Goal: Book appointment/travel/reservation

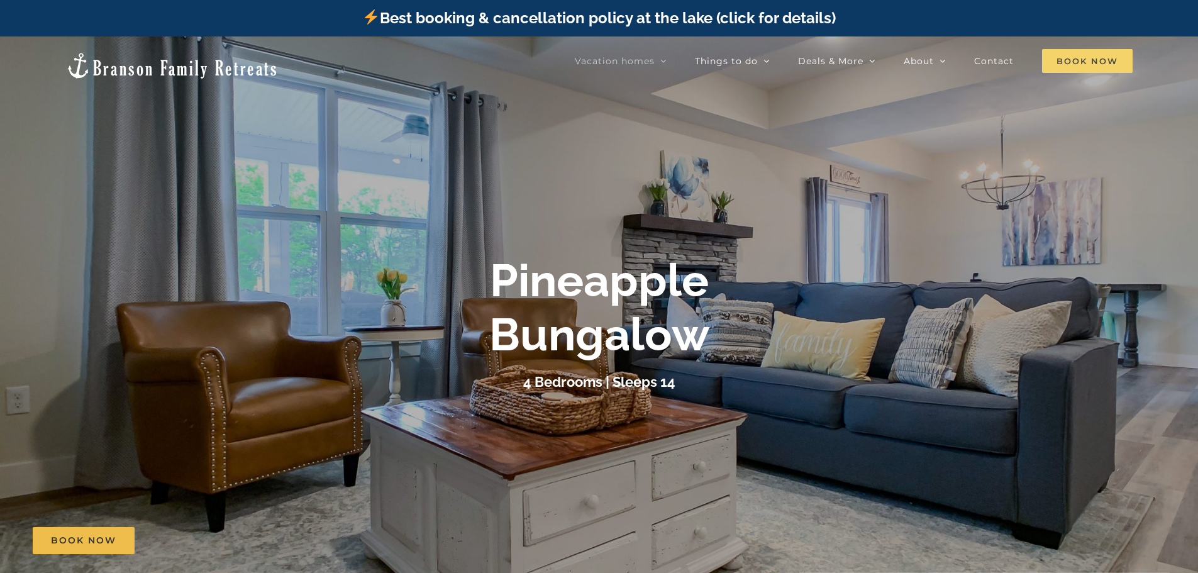
click at [1103, 66] on span "Book Now" at bounding box center [1087, 61] width 91 height 24
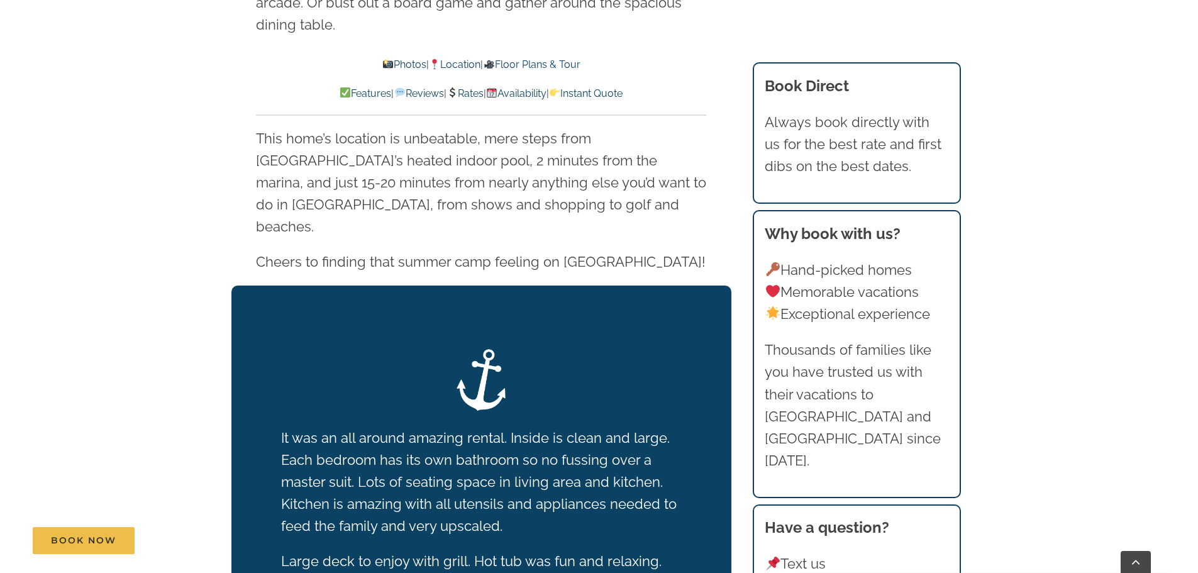
scroll to position [2452, 0]
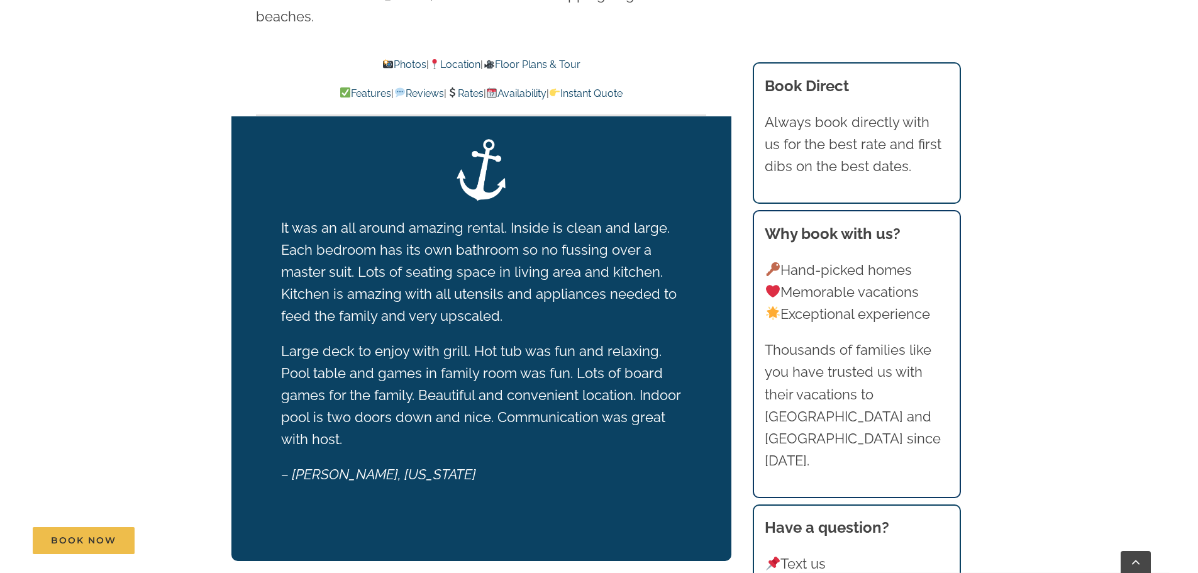
click at [618, 92] on link "Instant Quote" at bounding box center [586, 93] width 74 height 12
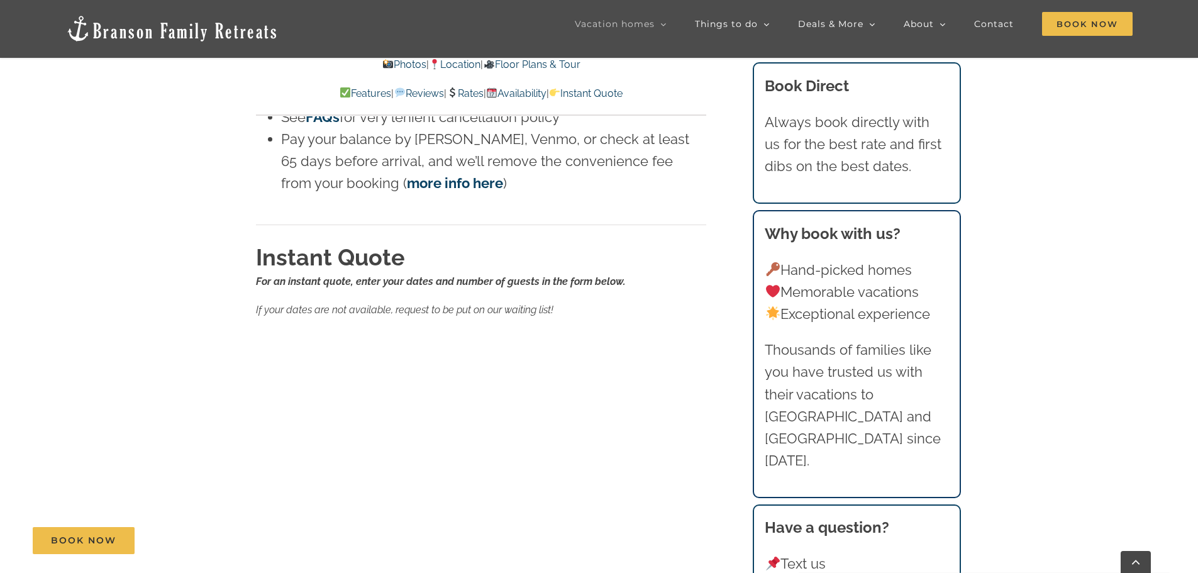
scroll to position [8472, 0]
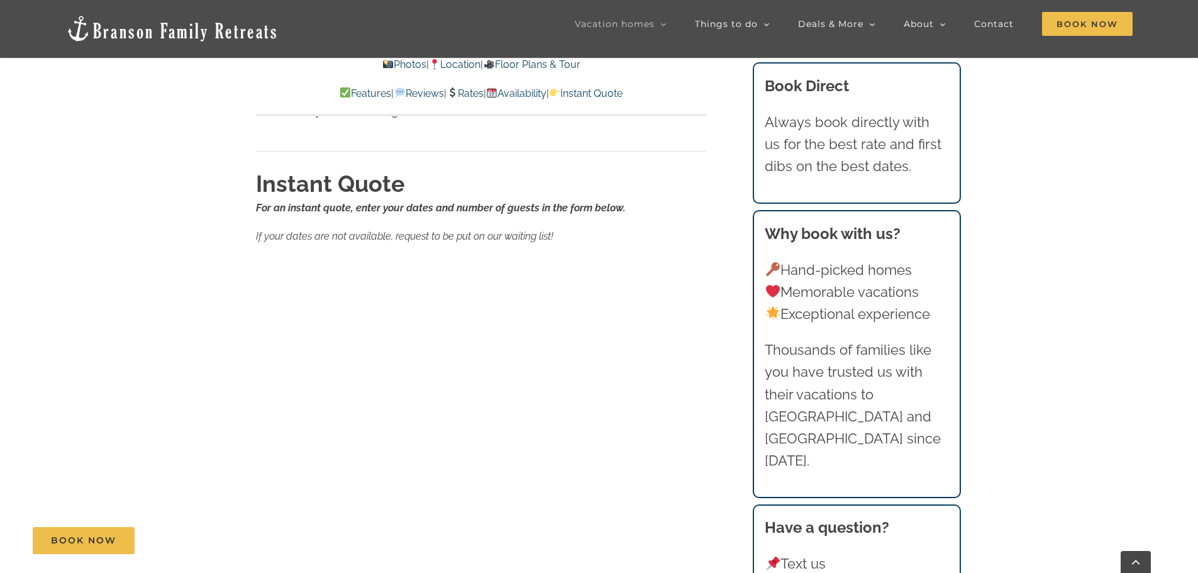
drag, startPoint x: 184, startPoint y: 385, endPoint x: 203, endPoint y: 358, distance: 33.3
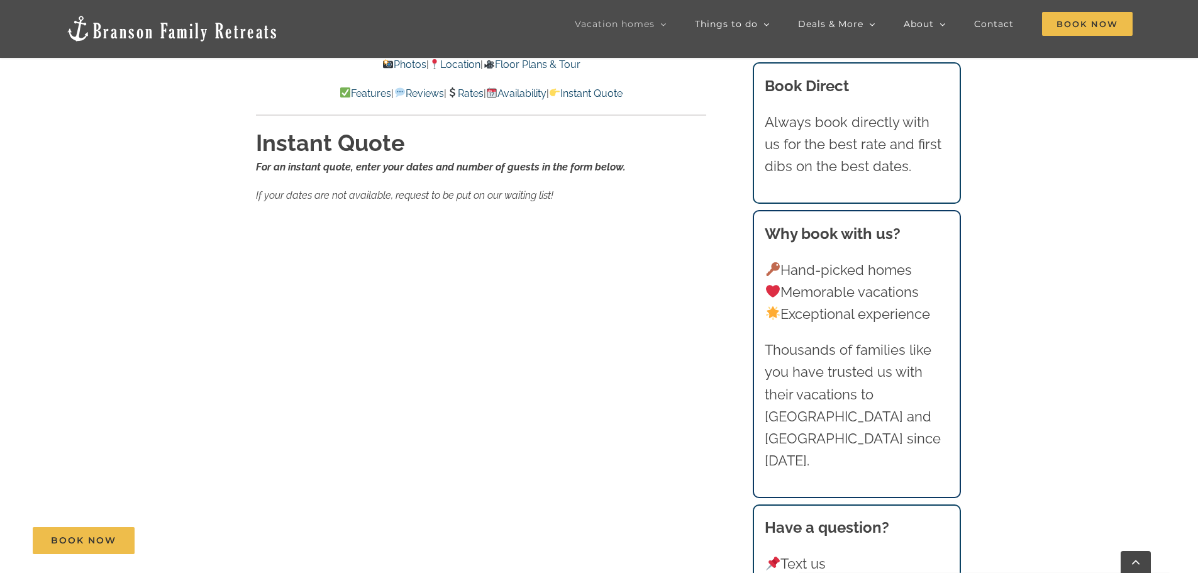
scroll to position [8535, 0]
